Goal: Task Accomplishment & Management: Manage account settings

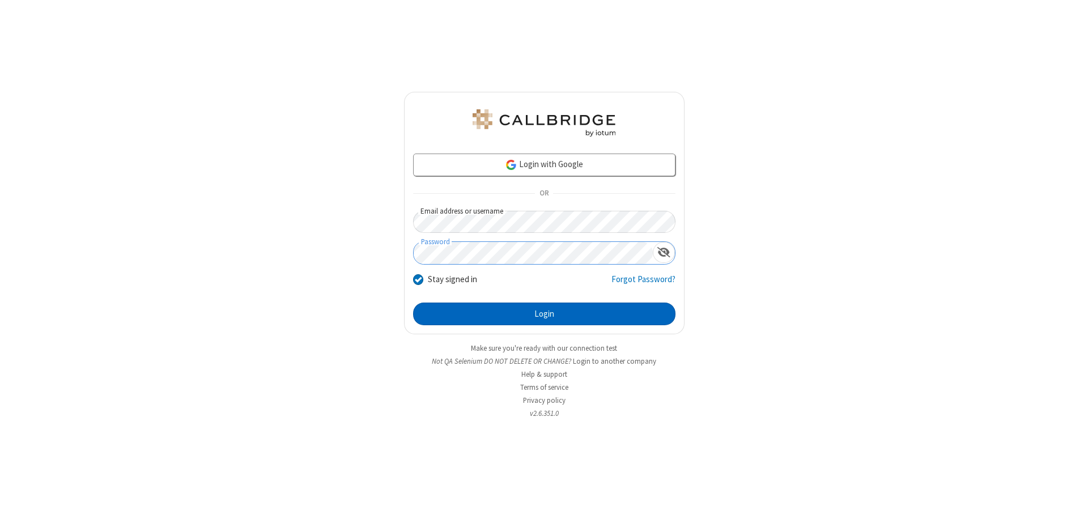
click at [544, 314] on button "Login" at bounding box center [544, 314] width 262 height 23
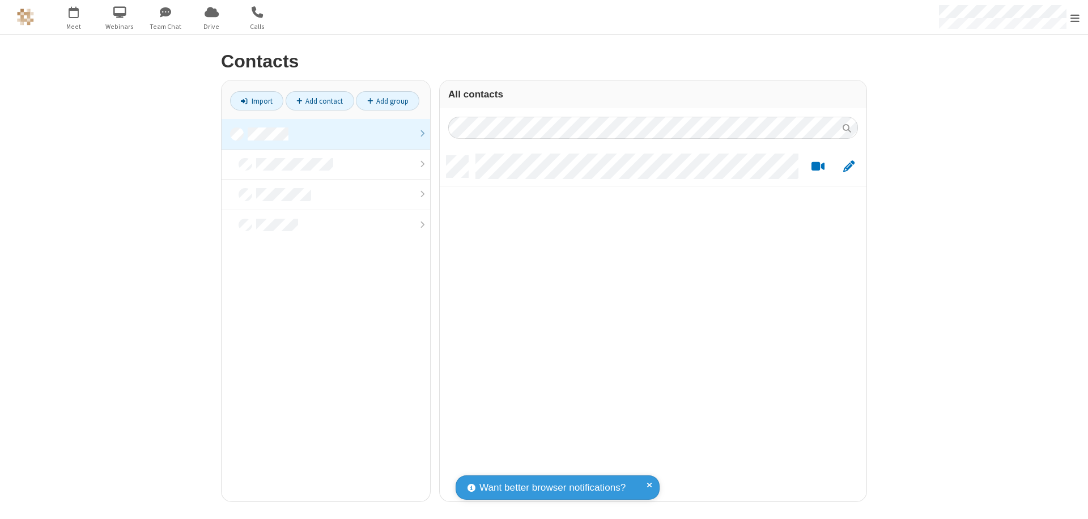
click at [326, 134] on link at bounding box center [326, 134] width 209 height 31
click at [320, 101] on link "Add contact" at bounding box center [320, 100] width 69 height 19
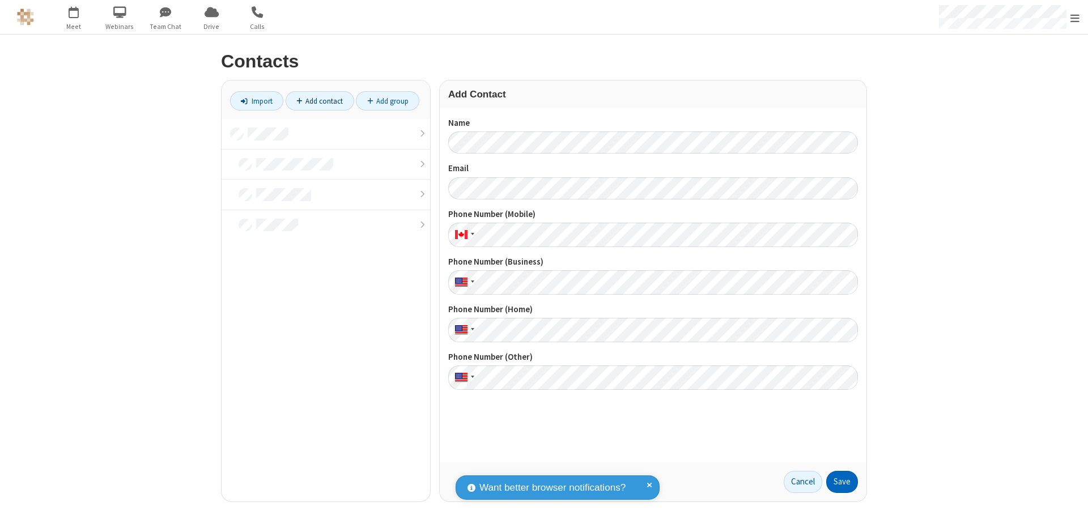
click at [842, 482] on button "Save" at bounding box center [842, 482] width 32 height 23
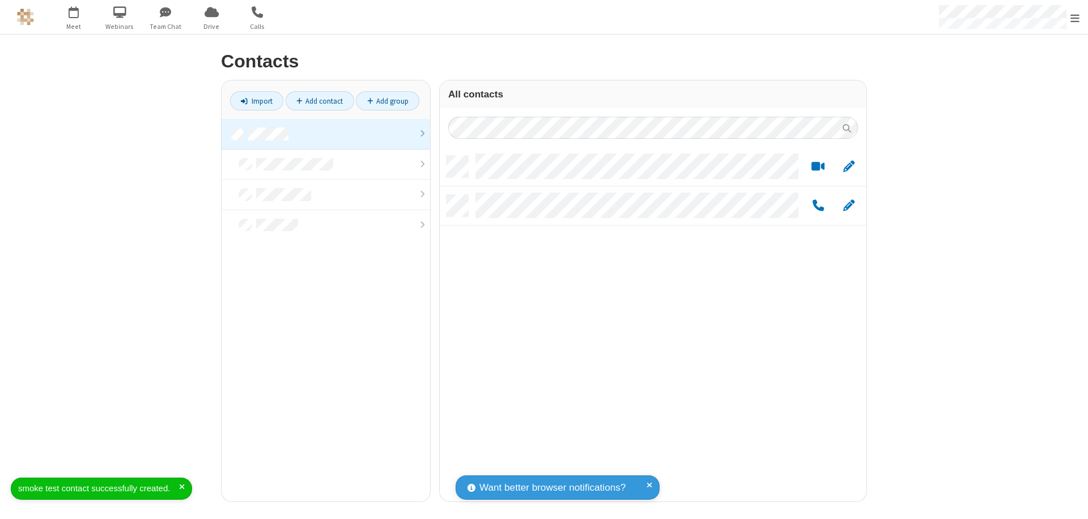
scroll to position [346, 418]
